Goal: Unclear

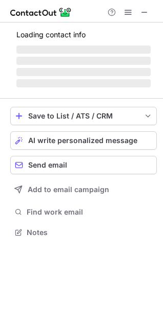
scroll to position [5, 5]
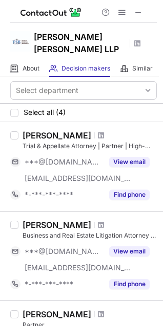
click at [140, 10] on span at bounding box center [138, 12] width 8 height 8
